Goal: Consume media (video, audio): Consume media (video, audio)

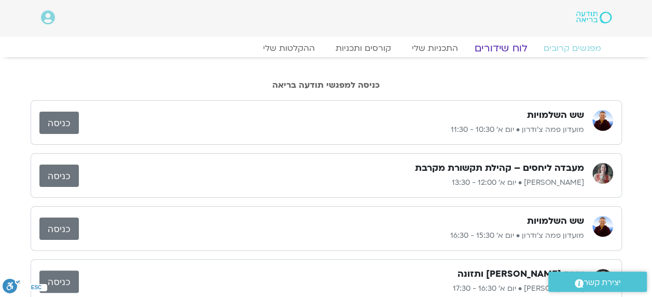
click at [502, 49] on link "לוח שידורים" at bounding box center [501, 48] width 78 height 12
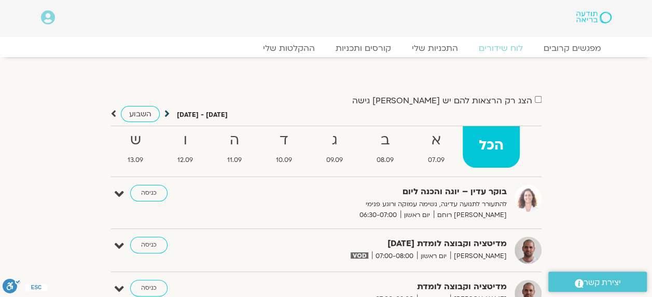
click at [168, 115] on icon at bounding box center [166, 113] width 5 height 10
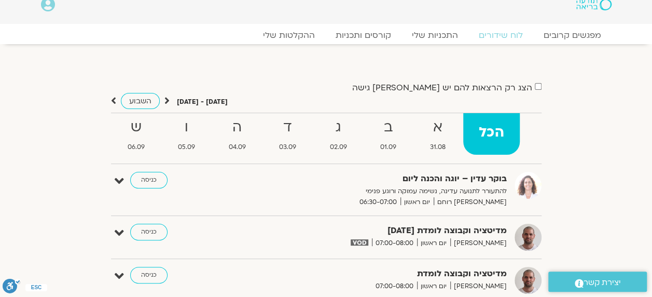
scroll to position [17, 0]
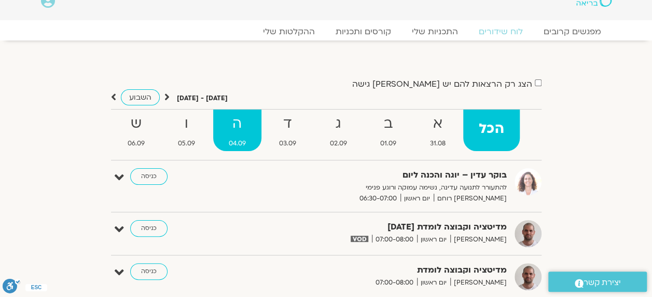
click at [242, 132] on strong "ה" at bounding box center [237, 123] width 49 height 23
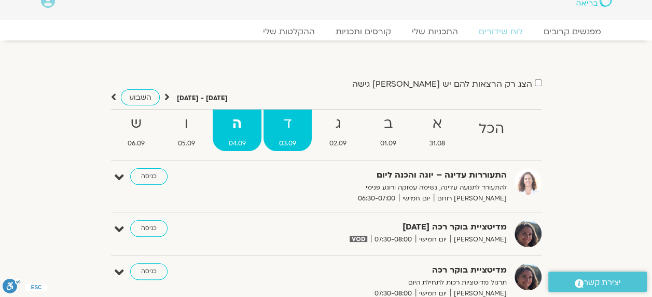
click at [295, 123] on strong "ד" at bounding box center [287, 123] width 48 height 23
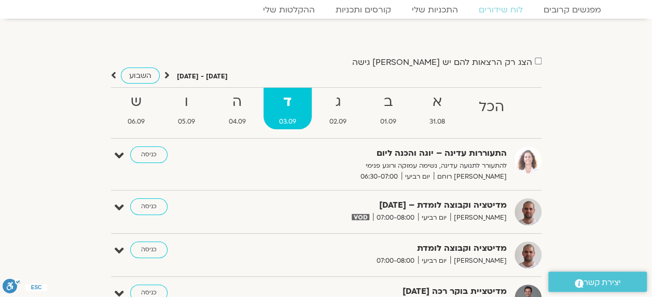
scroll to position [0, 0]
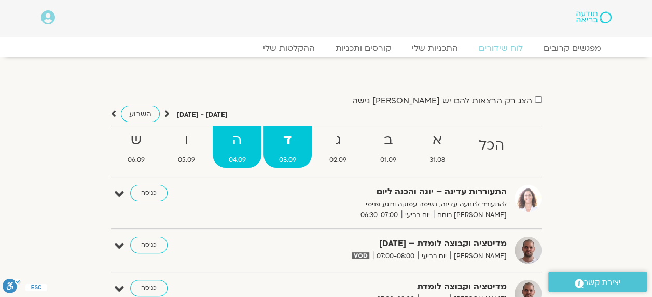
click at [234, 145] on strong "ה" at bounding box center [237, 140] width 48 height 23
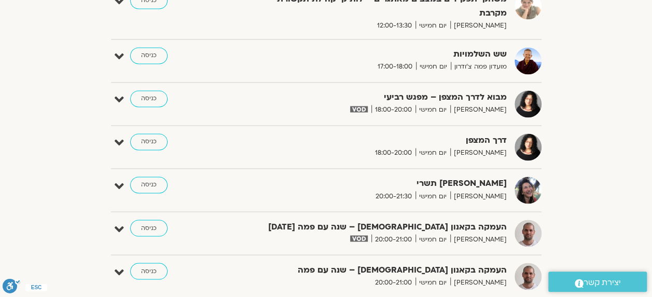
scroll to position [790, 0]
click at [144, 186] on link "כניסה" at bounding box center [148, 185] width 37 height 17
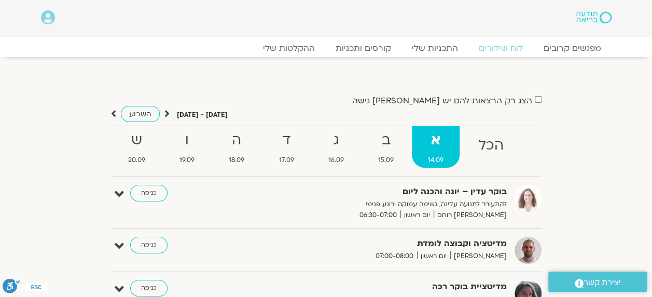
click at [166, 115] on icon at bounding box center [166, 113] width 5 height 10
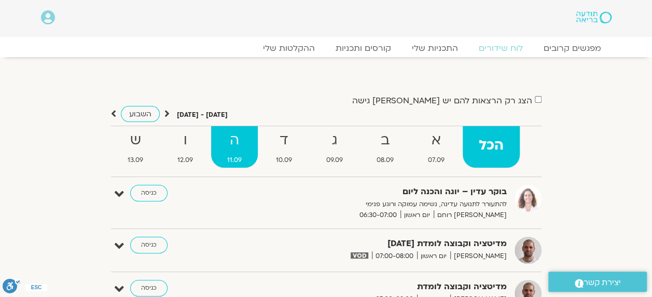
click at [235, 142] on strong "ה" at bounding box center [234, 140] width 47 height 23
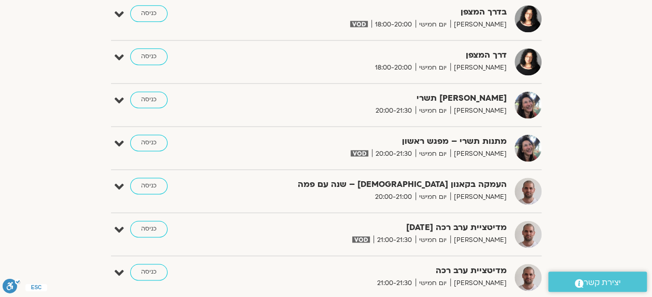
scroll to position [672, 0]
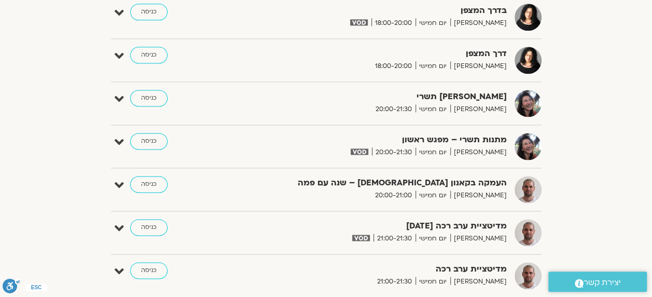
click at [371, 151] on span at bounding box center [359, 152] width 24 height 11
click at [137, 141] on link "כניסה" at bounding box center [148, 141] width 37 height 17
